Goal: Transaction & Acquisition: Purchase product/service

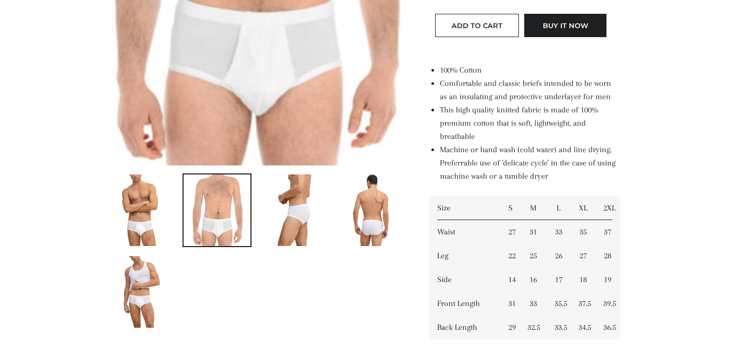
scroll to position [573, 0]
